Goal: Task Accomplishment & Management: Complete application form

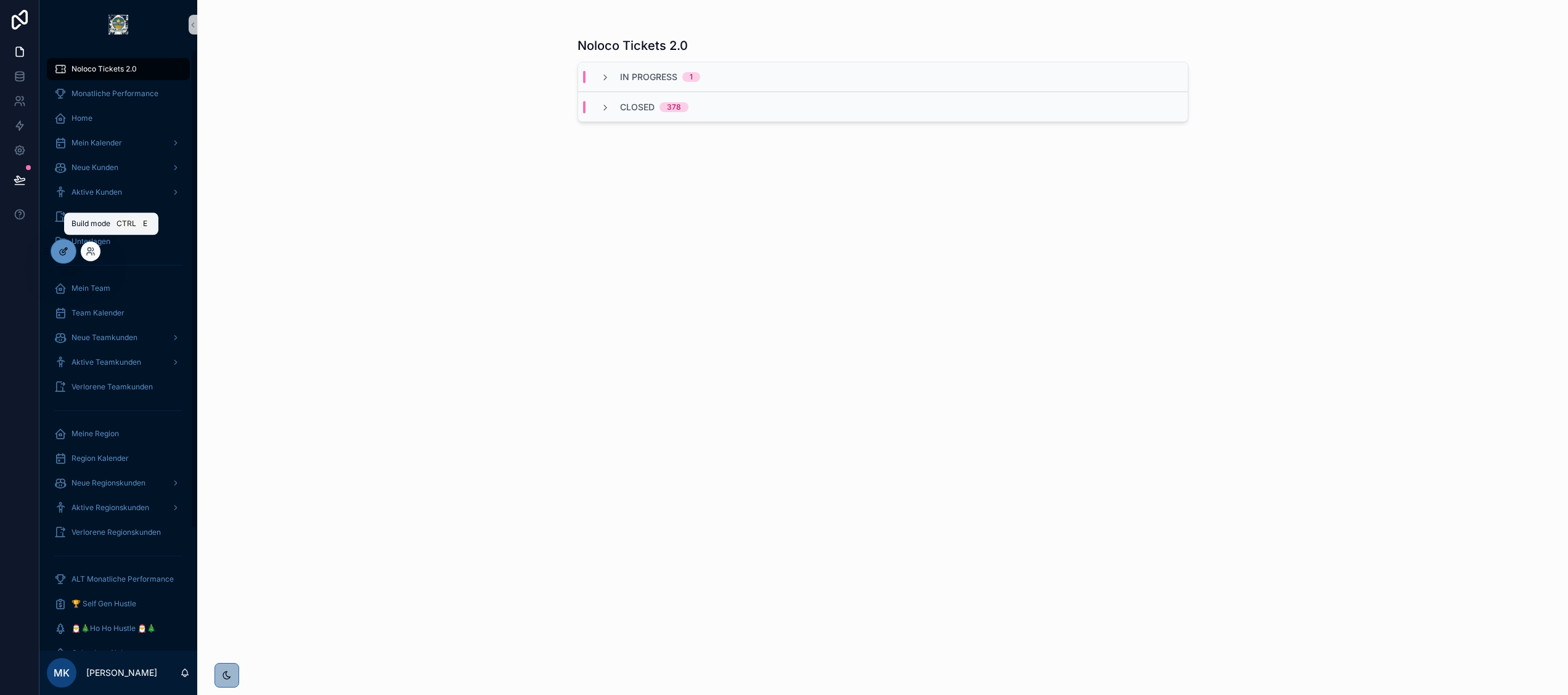
click at [66, 247] on icon at bounding box center [63, 251] width 10 height 10
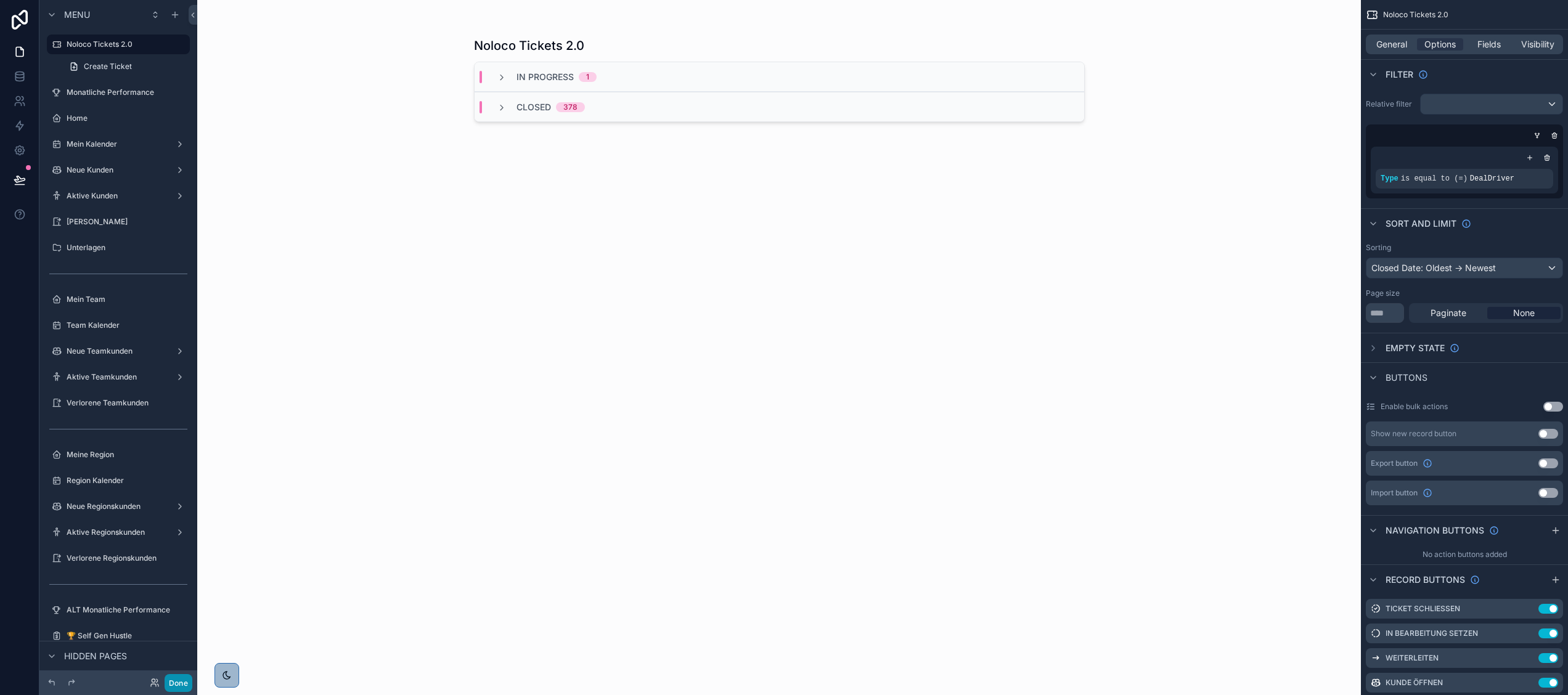
click at [176, 683] on button "Done" at bounding box center [179, 683] width 28 height 18
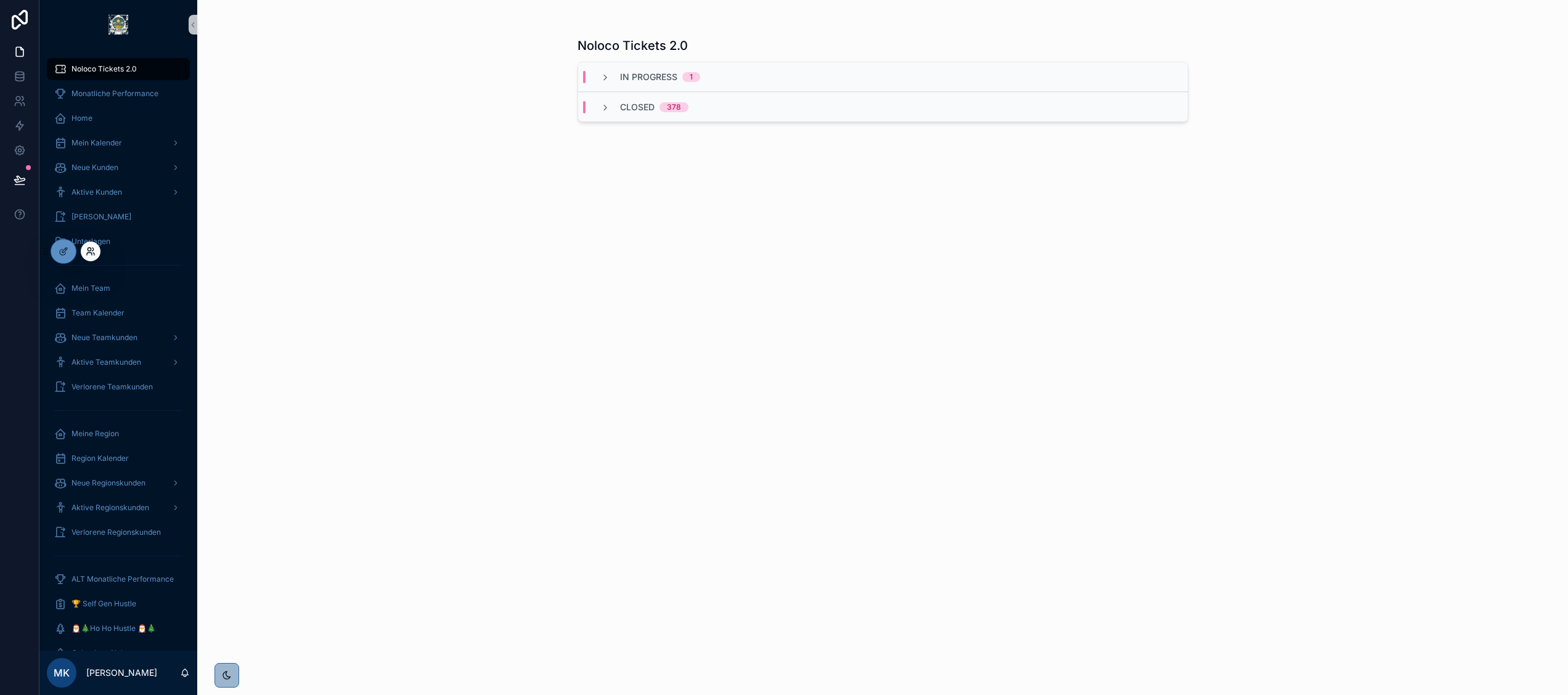
click at [85, 250] on icon at bounding box center [90, 251] width 10 height 10
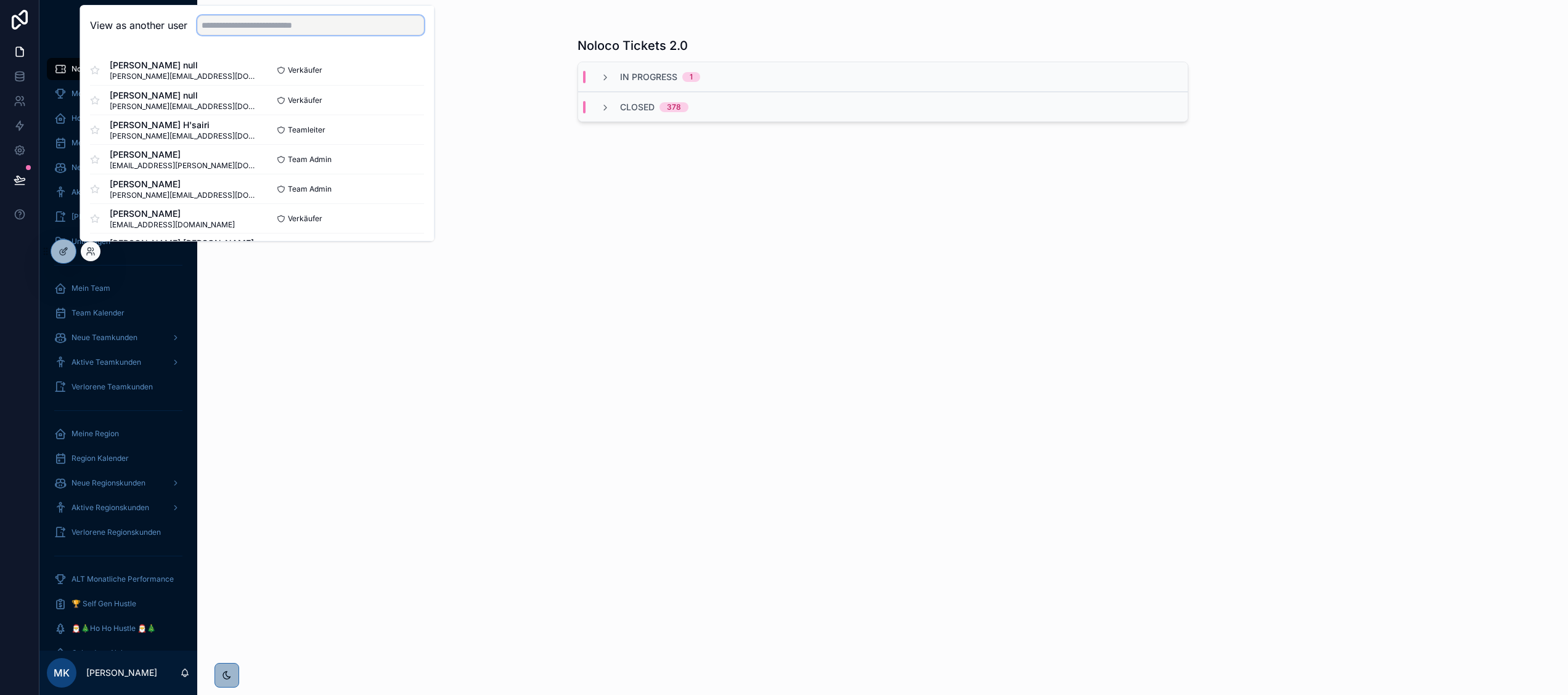
click at [225, 21] on input "text" at bounding box center [311, 25] width 227 height 20
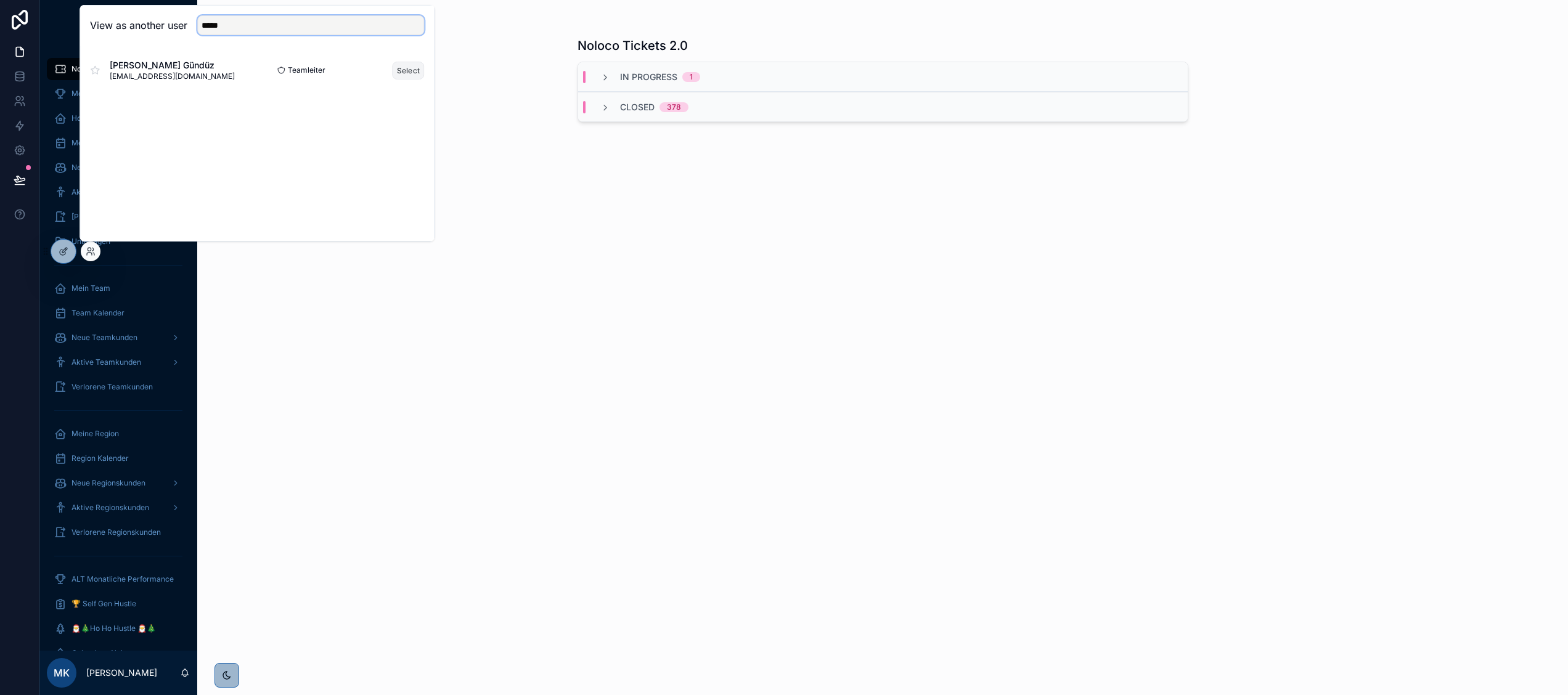
type input "*****"
click at [402, 65] on button "Select" at bounding box center [409, 71] width 32 height 18
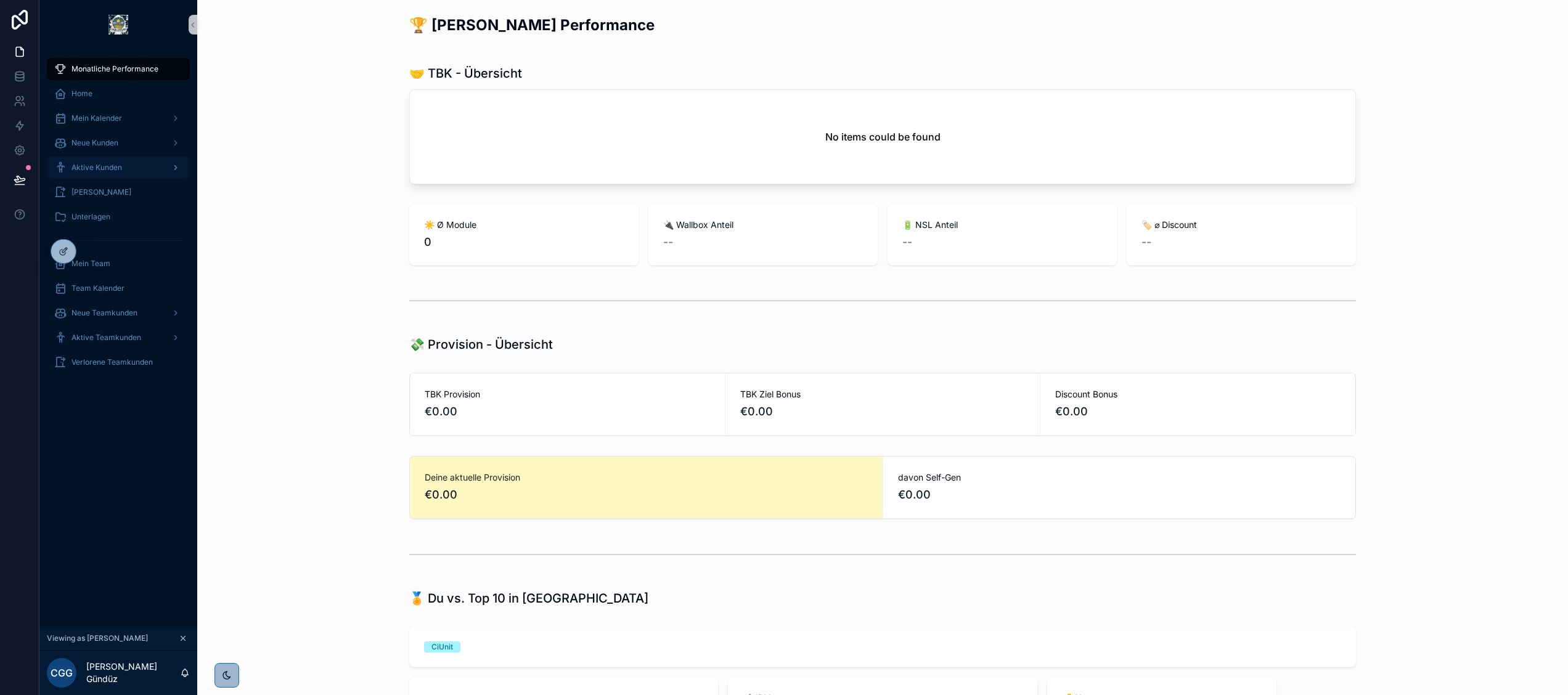
click at [116, 163] on span "Aktive Kunden" at bounding box center [96, 167] width 51 height 10
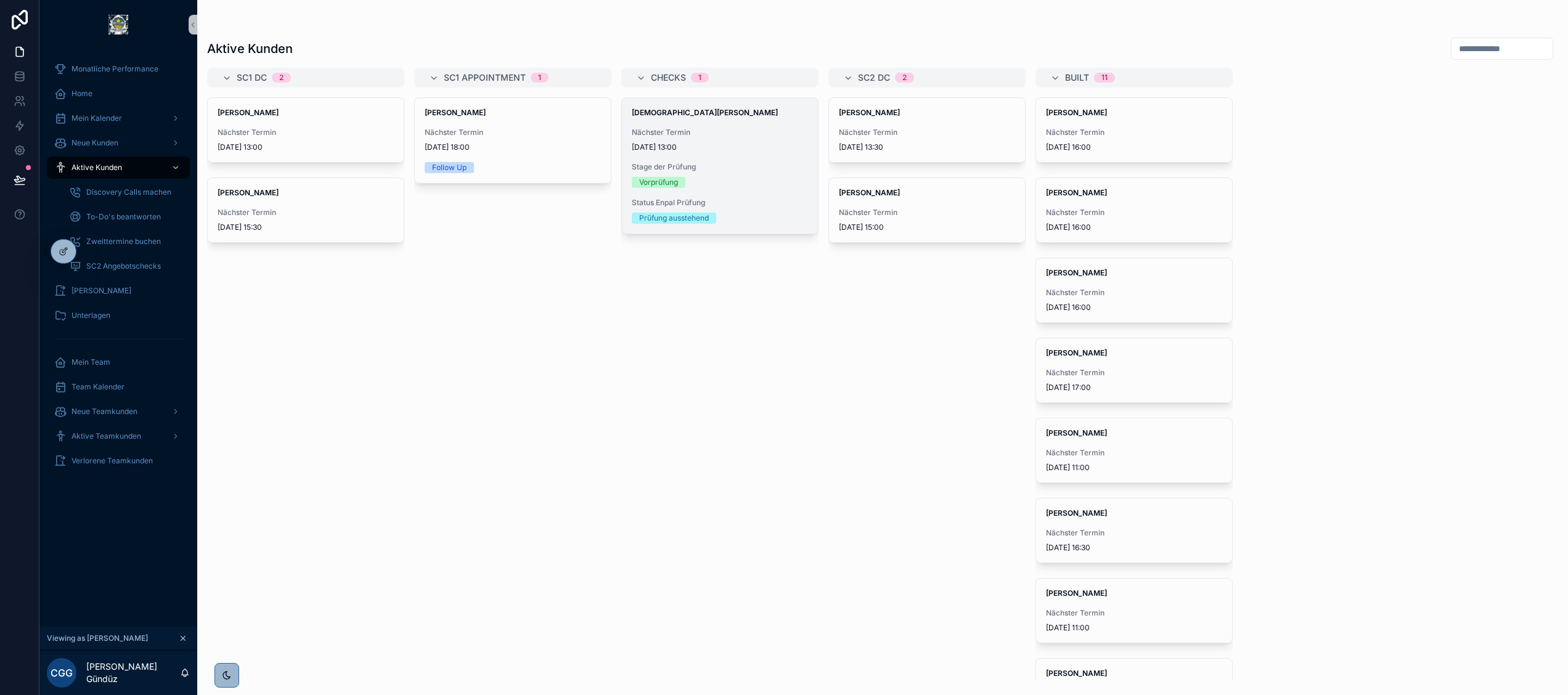
click at [738, 160] on div "Christian Zipper Nächster Termin 04/09/2025 13:00 Stage der Prüfung Vorprüfung …" at bounding box center [720, 166] width 196 height 135
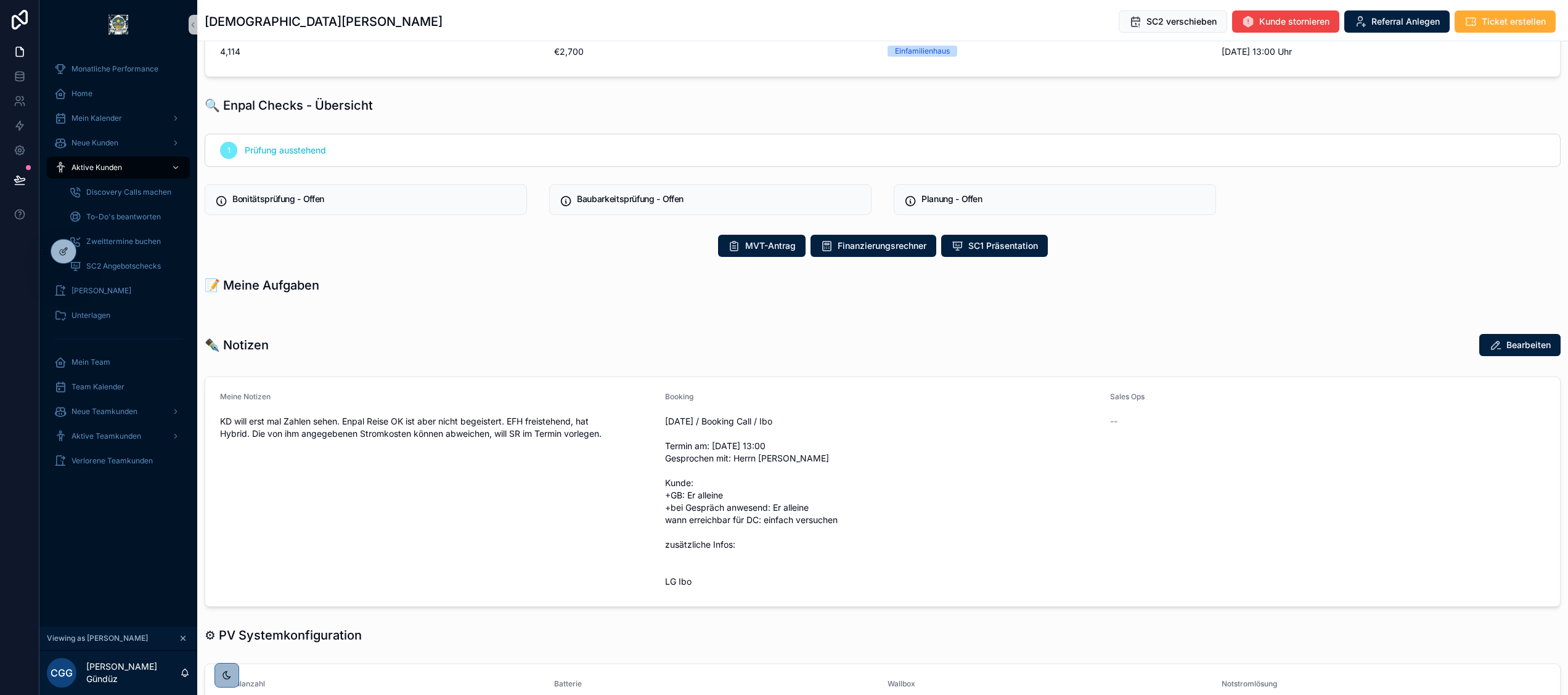
scroll to position [469, 0]
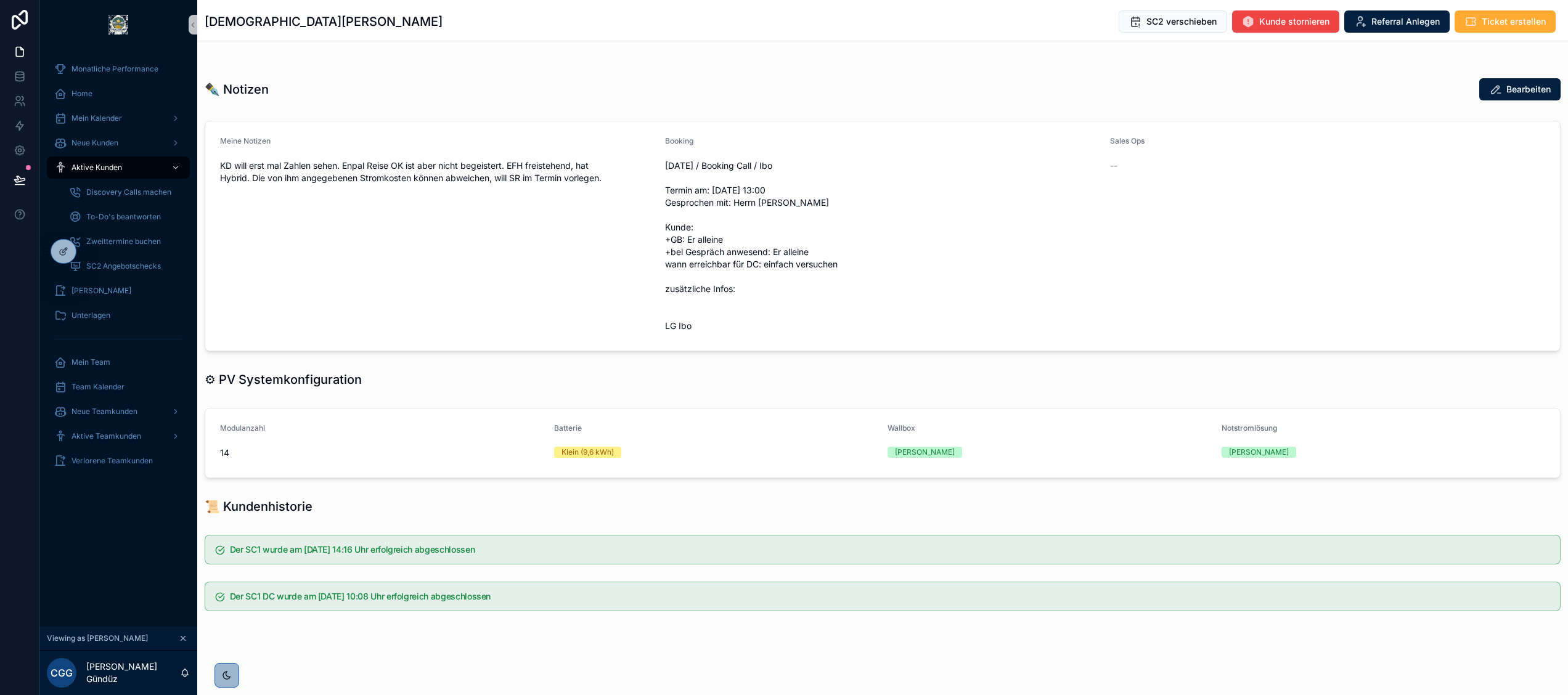
click at [180, 639] on icon "scrollable content" at bounding box center [183, 638] width 9 height 9
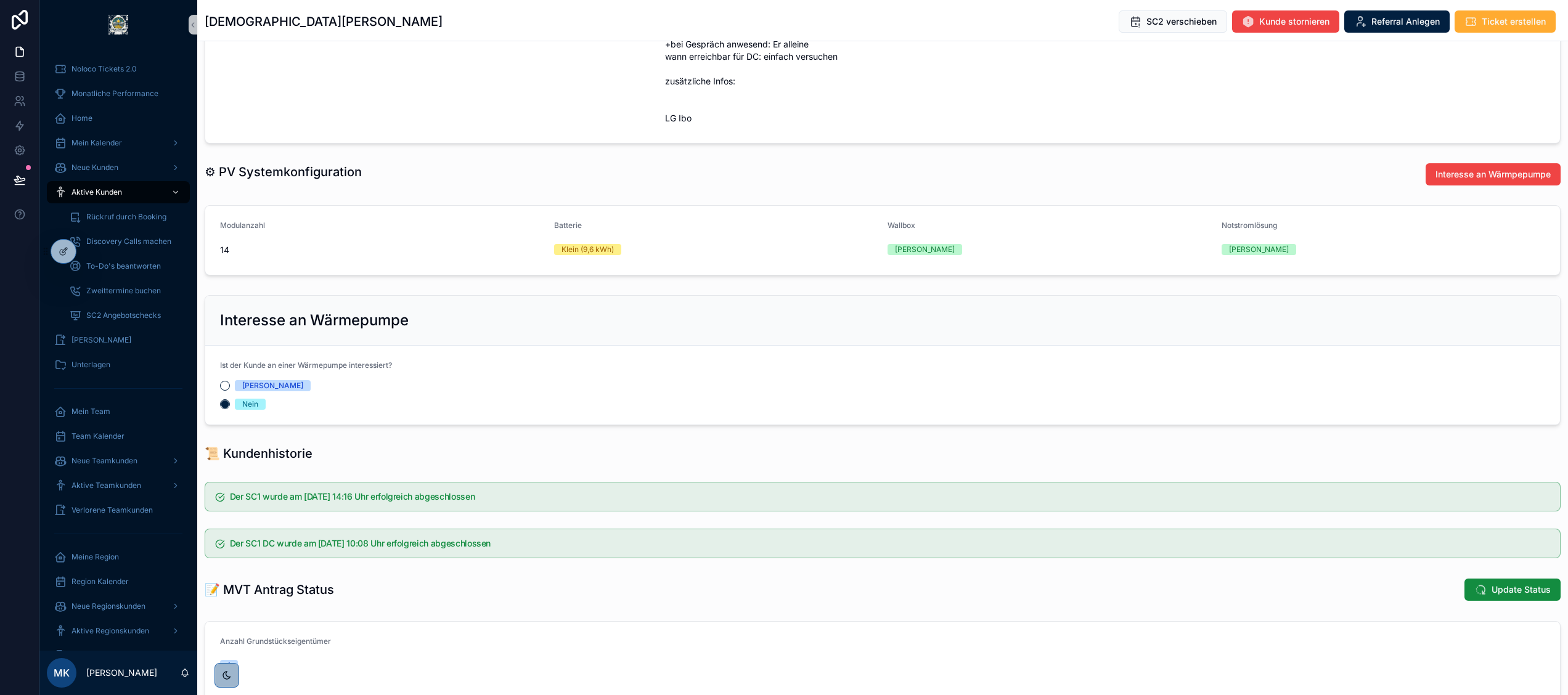
scroll to position [710, 0]
click at [225, 387] on button "[PERSON_NAME]" at bounding box center [225, 385] width 10 height 10
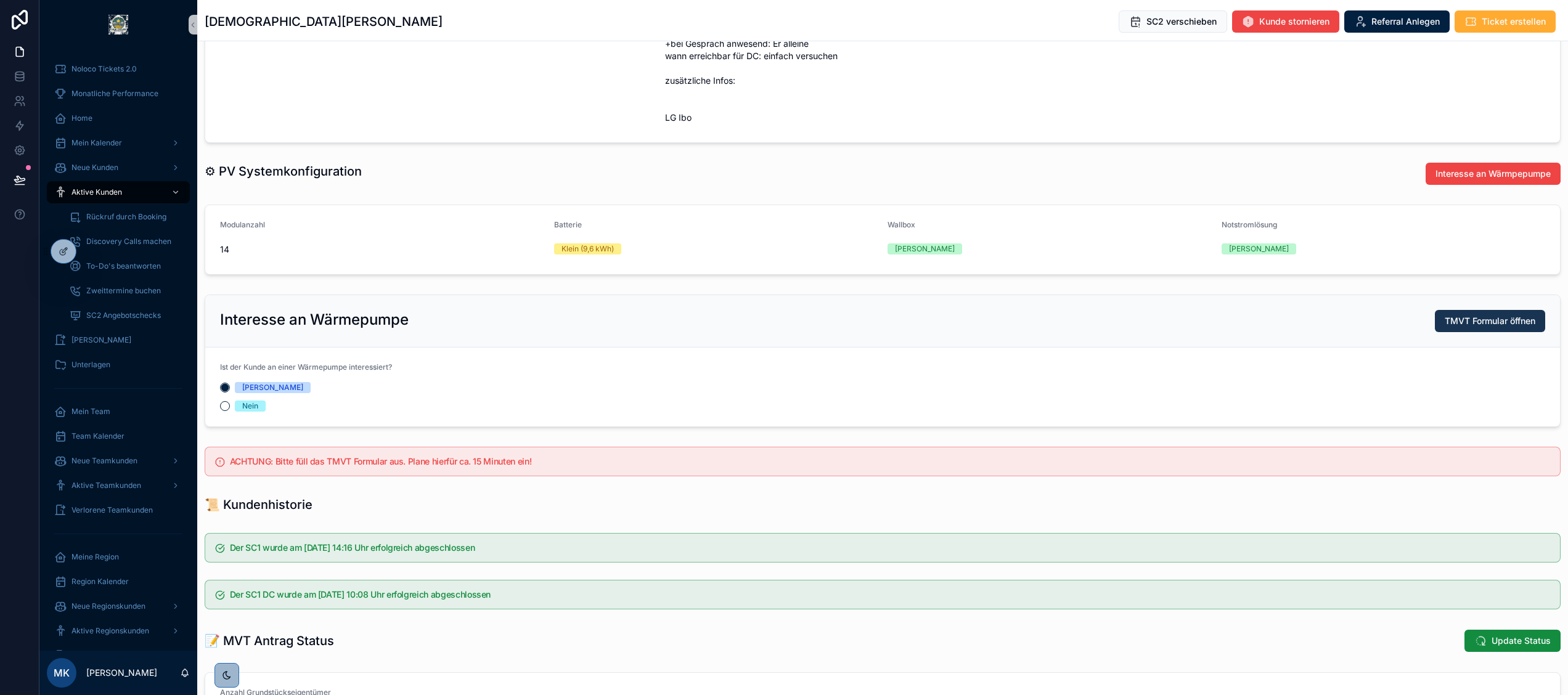
click at [1460, 325] on span "TMVT Formular öffnen" at bounding box center [1489, 321] width 91 height 13
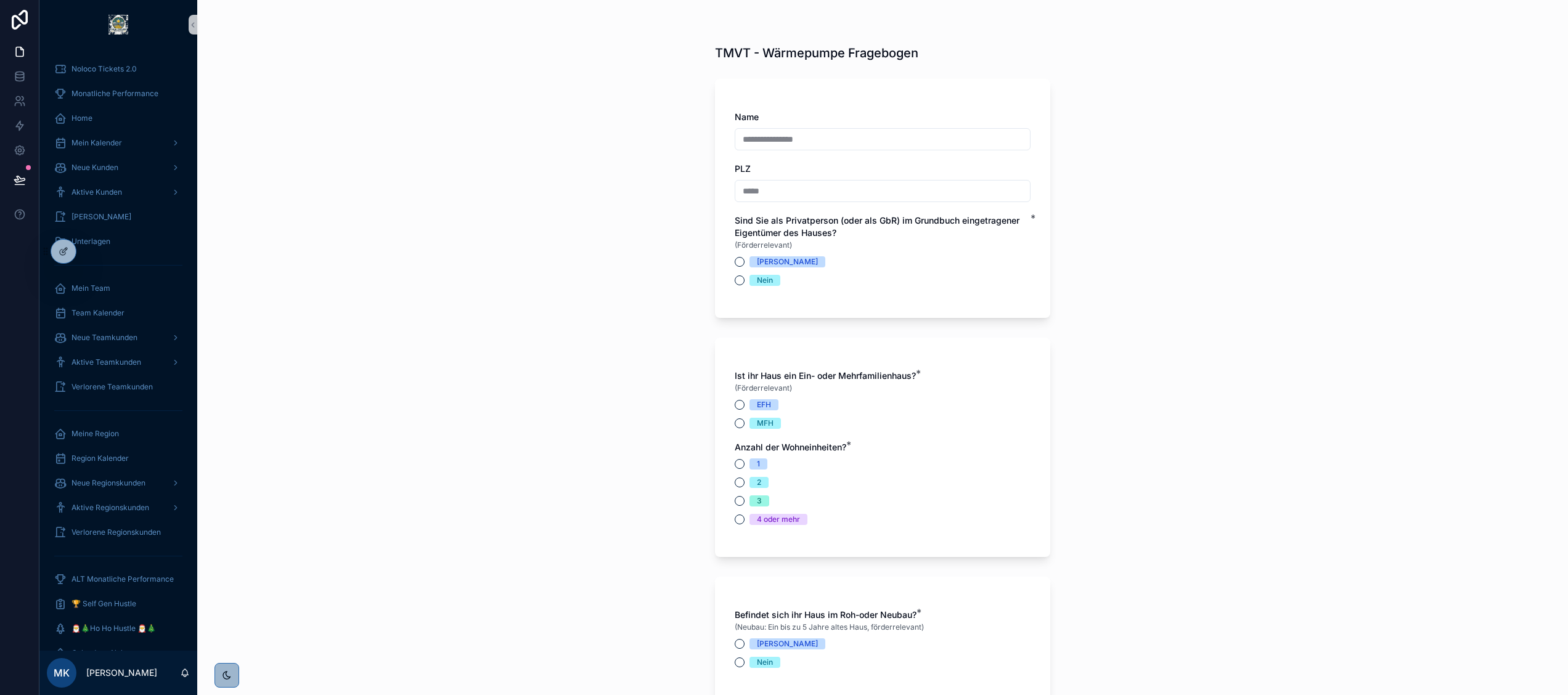
click at [442, 543] on div "**********" at bounding box center [883, 348] width 1371 height 695
